Goal: Information Seeking & Learning: Learn about a topic

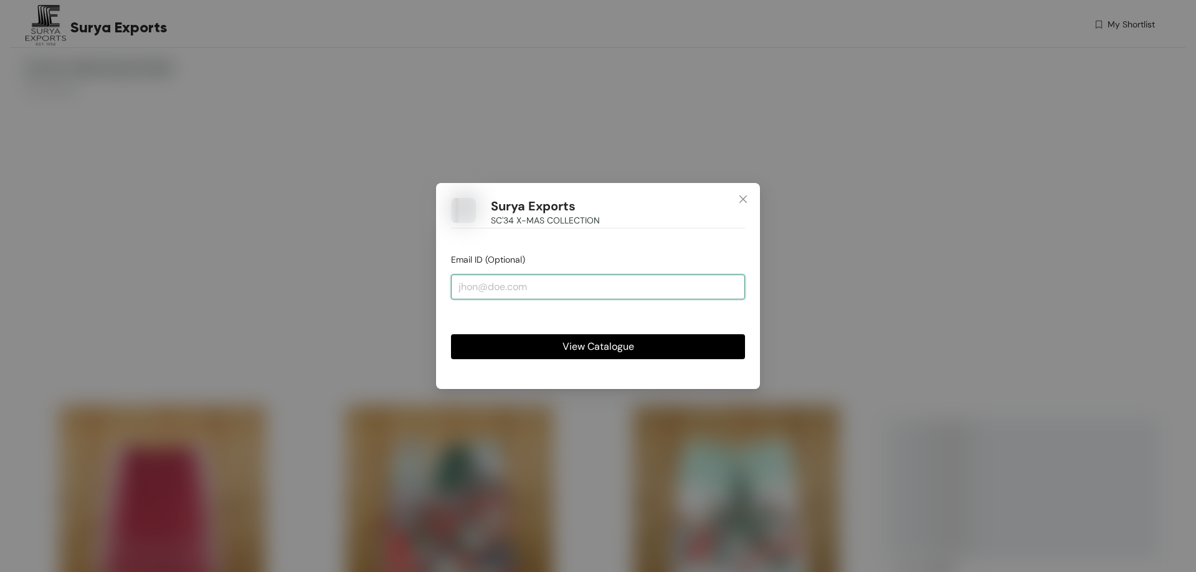
click at [514, 286] on input "email" at bounding box center [598, 287] width 294 height 25
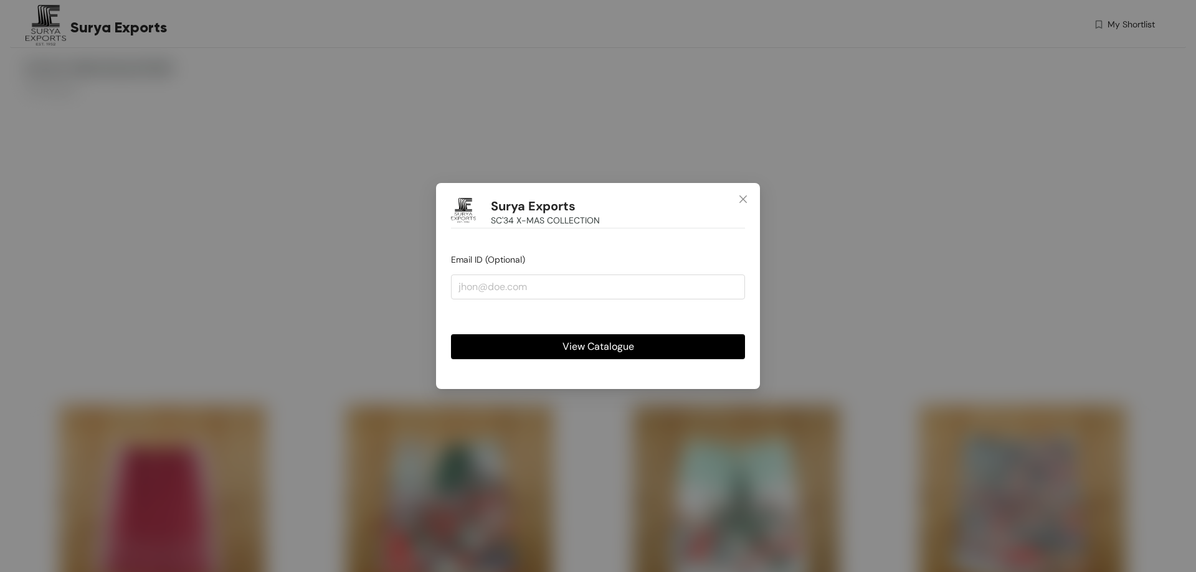
click at [605, 252] on div "Surya Exports SC'34 X-MAS COLLECTION Email ID (Optional) View Catalogue" at bounding box center [598, 286] width 324 height 206
click at [527, 285] on input "email" at bounding box center [598, 287] width 294 height 25
type input "[EMAIL_ADDRESS][DOMAIN_NAME]"
click at [606, 342] on span "View Catalogue" at bounding box center [598, 347] width 72 height 16
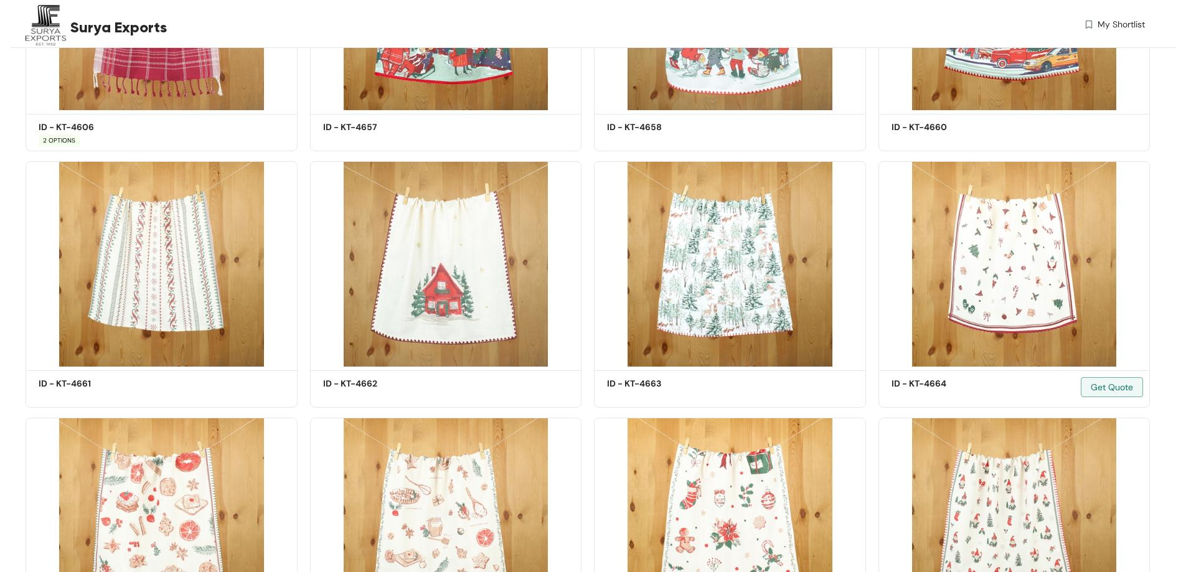
scroll to position [560, 0]
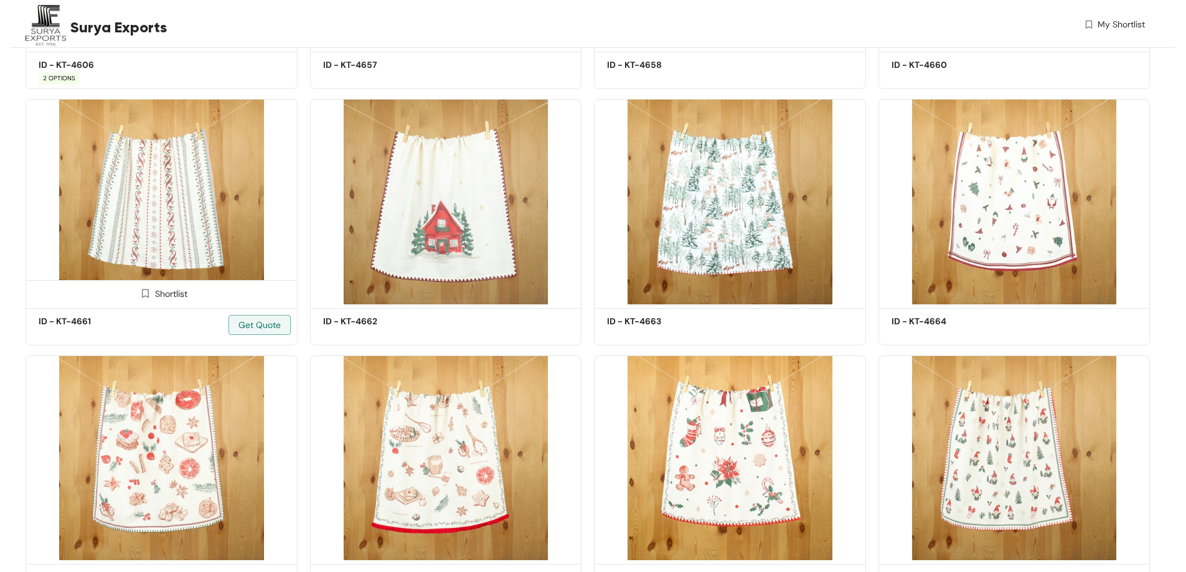
click at [183, 177] on img at bounding box center [162, 201] width 272 height 205
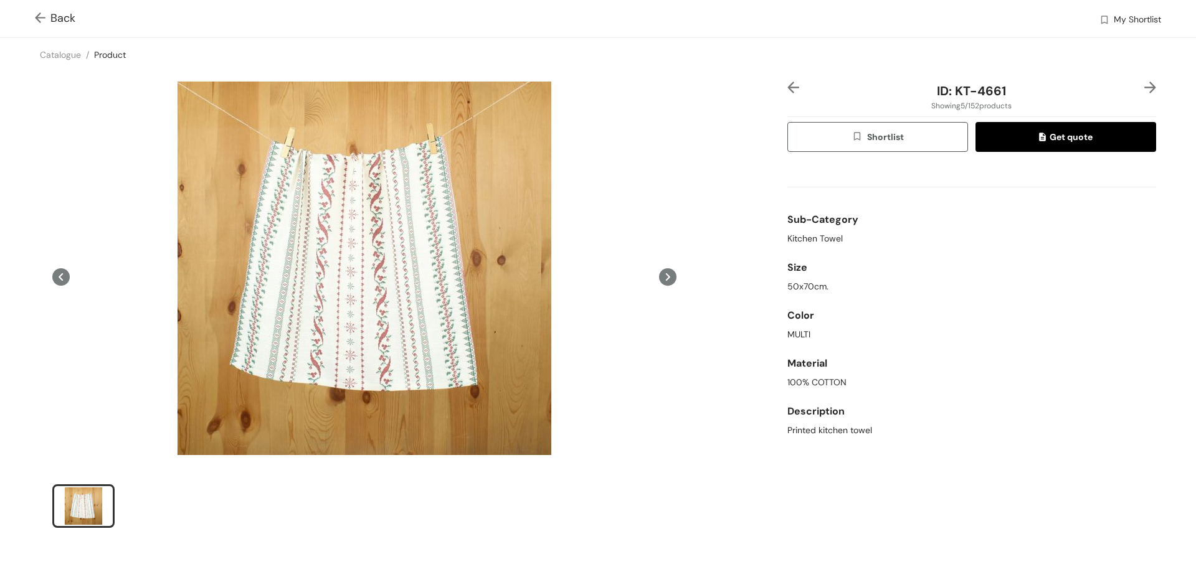
scroll to position [51, 0]
click at [44, 18] on img at bounding box center [43, 18] width 16 height 13
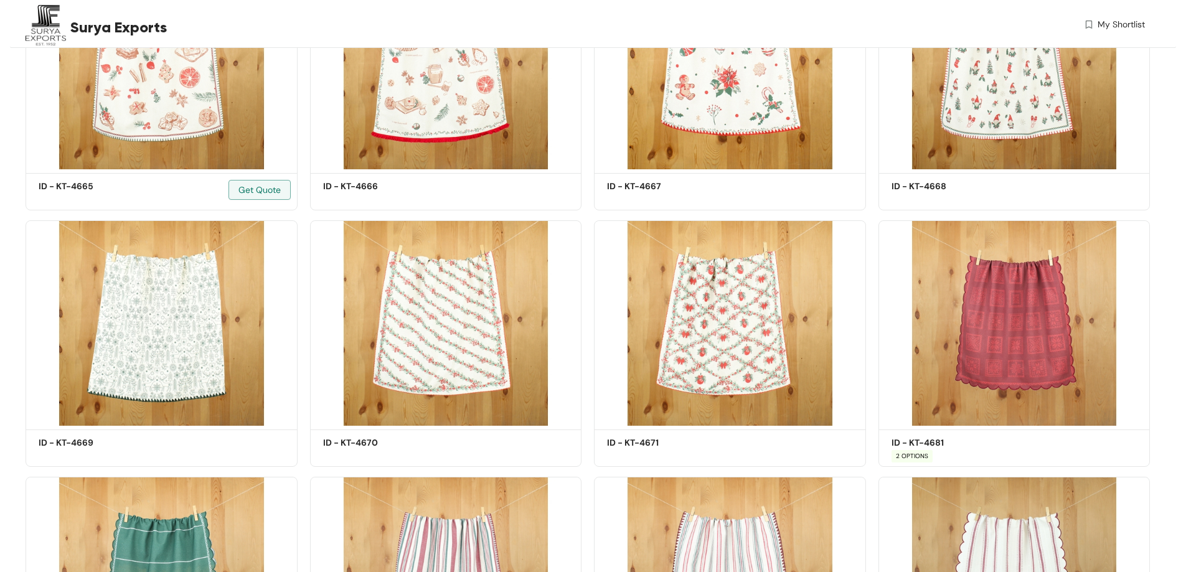
scroll to position [1014, 0]
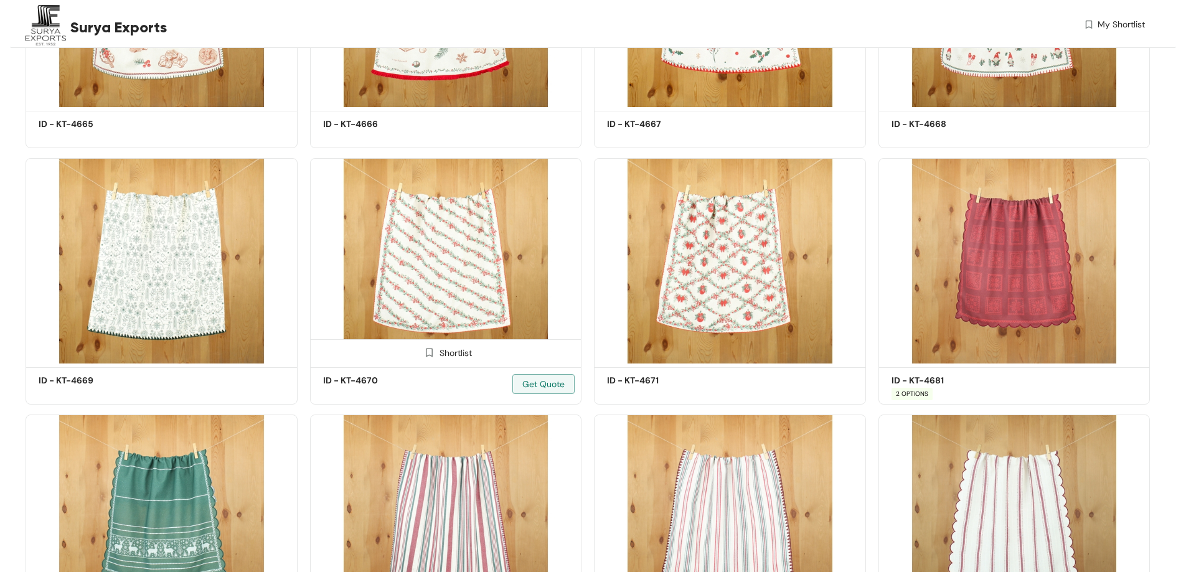
click at [422, 281] on img at bounding box center [446, 260] width 272 height 205
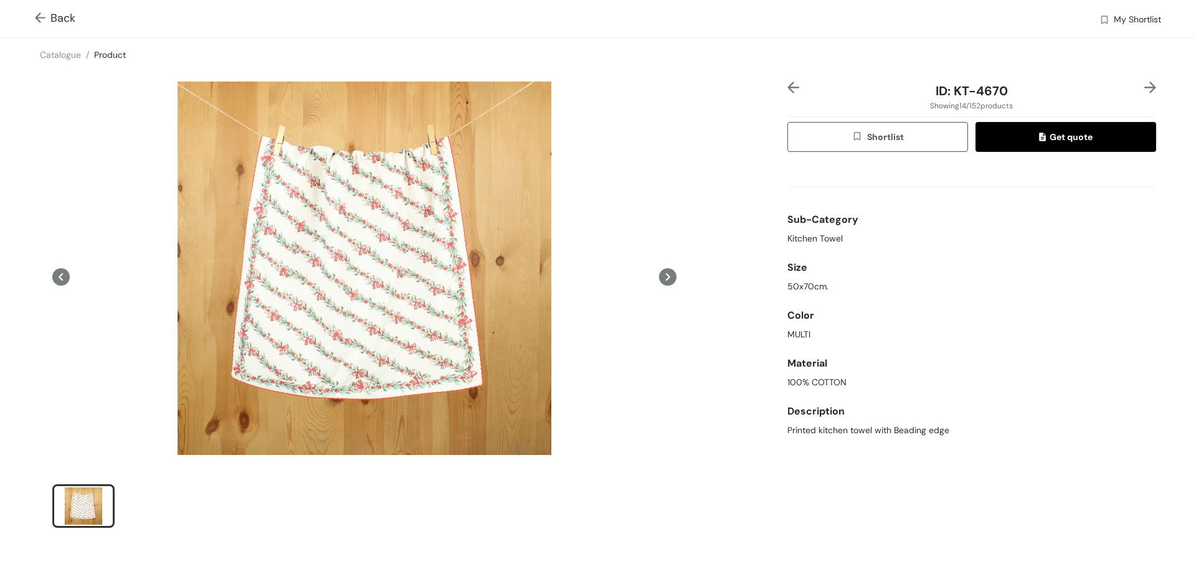
click at [42, 21] on img at bounding box center [43, 18] width 16 height 13
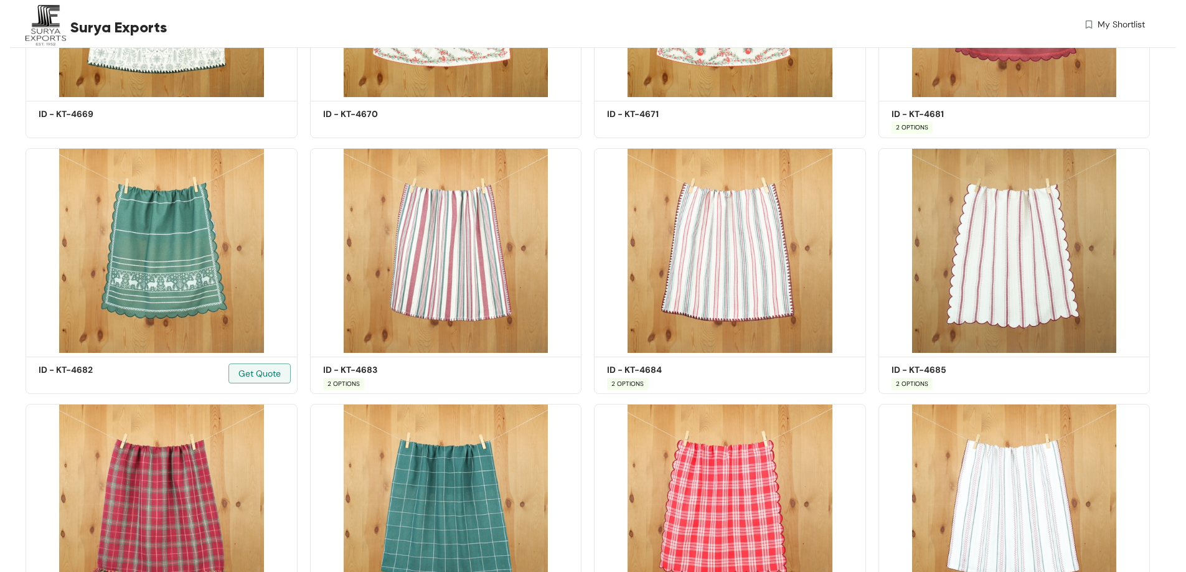
scroll to position [1343, 0]
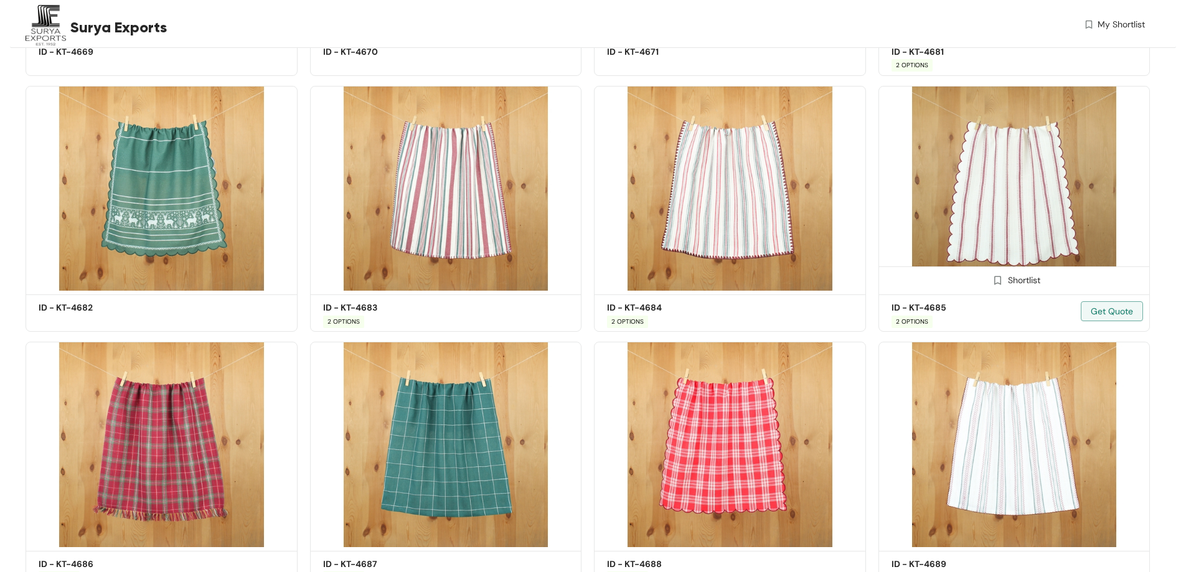
click at [993, 228] on img at bounding box center [1015, 188] width 272 height 205
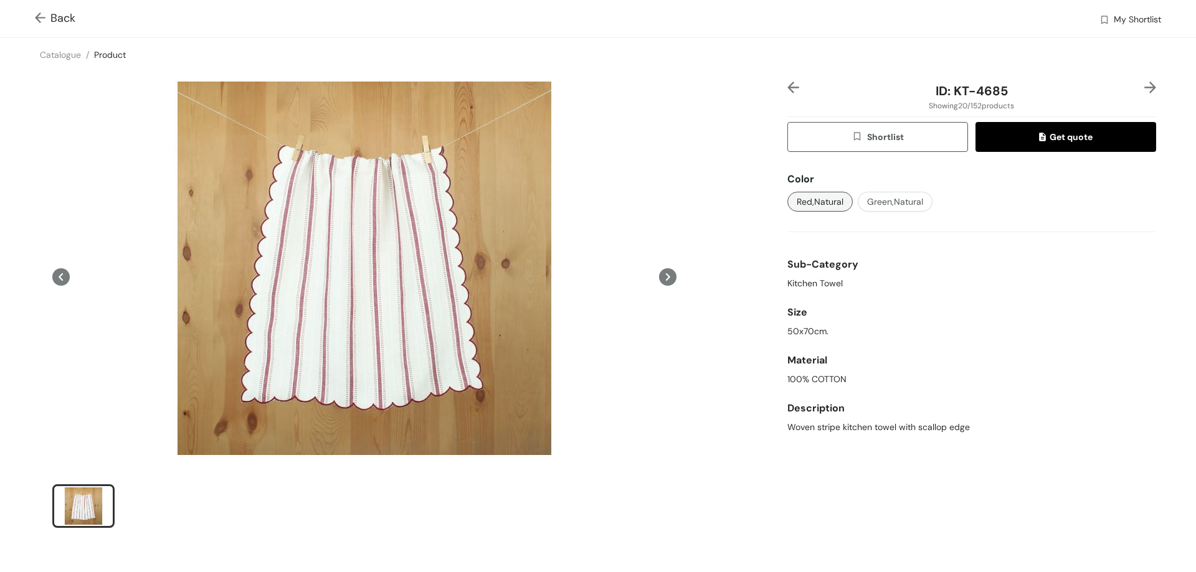
click at [44, 21] on img at bounding box center [43, 18] width 16 height 13
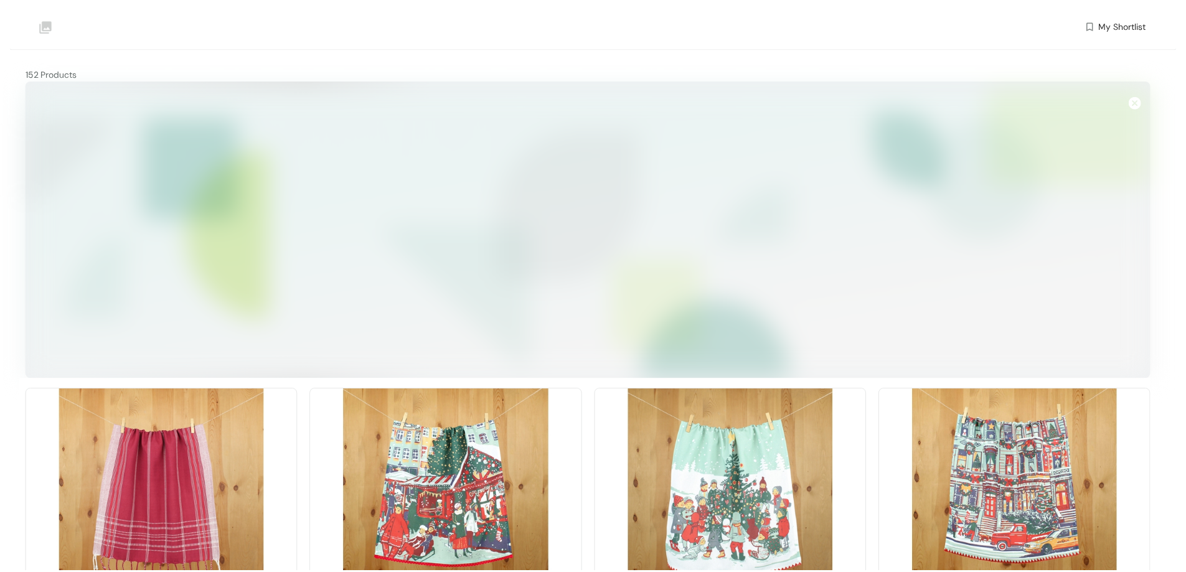
scroll to position [1359, 0]
